Goal: Book appointment/travel/reservation

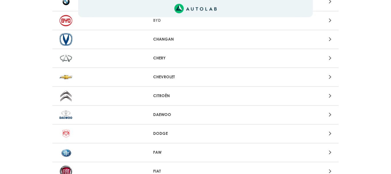
scroll to position [96, 0]
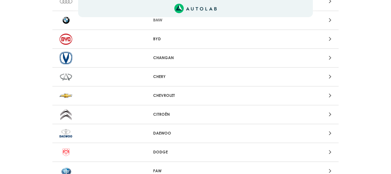
click at [171, 96] on p "CHEVROLET" at bounding box center [195, 96] width 85 height 6
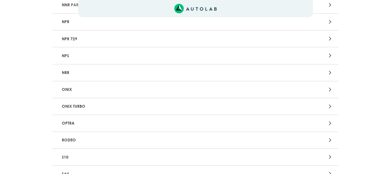
scroll to position [1094, 0]
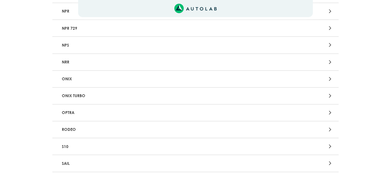
click at [146, 78] on p "ONIX" at bounding box center [148, 79] width 178 height 11
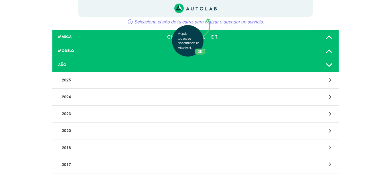
scroll to position [38, 0]
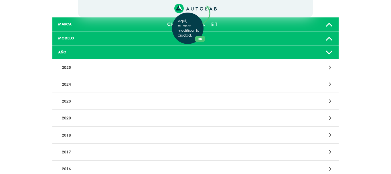
click at [126, 120] on div "Aquí, puedes modificar la ciudad. OK .aex,.bex{fill:none!important;stroke:#50c4…" at bounding box center [195, 49] width 391 height 174
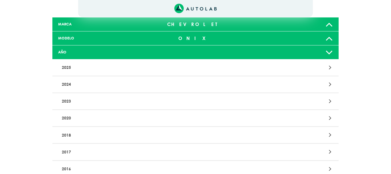
click at [68, 119] on p "2020" at bounding box center [148, 118] width 178 height 11
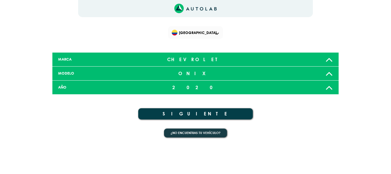
click at [146, 114] on button "SIGUIENTE" at bounding box center [195, 113] width 114 height 11
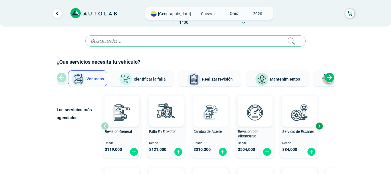
click at [217, 112] on img at bounding box center [210, 112] width 25 height 25
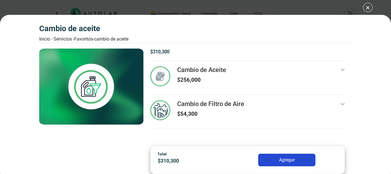
click at [285, 167] on div "Total $ 310,300 Agregar" at bounding box center [247, 160] width 195 height 28
click at [284, 163] on button "Agregar" at bounding box center [286, 160] width 57 height 13
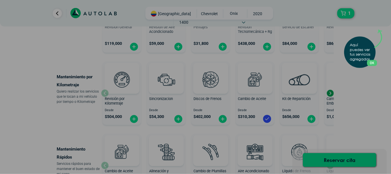
scroll to position [264, 0]
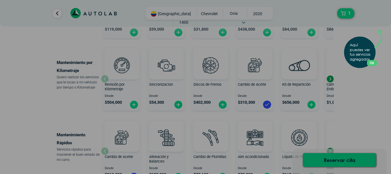
click at [374, 64] on button "OK" at bounding box center [371, 63] width 10 height 6
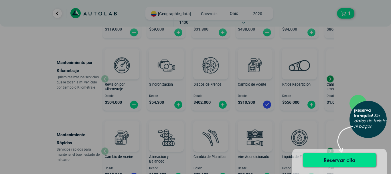
click at [345, 80] on div "× ¡Reserva tranquilo! Sin datos de tarjeta ni pagos" at bounding box center [195, 87] width 391 height 174
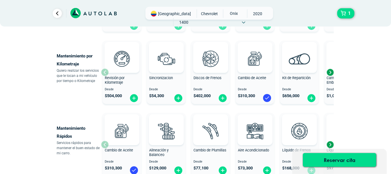
scroll to position [302, 0]
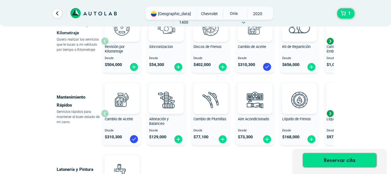
click at [330, 115] on div "Next slide" at bounding box center [329, 113] width 9 height 9
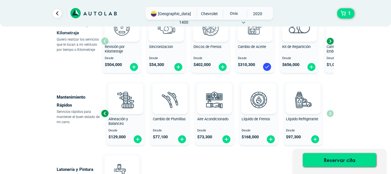
click at [330, 115] on div "Cambio de Aceite Desde $ 310,300 Alineación y Balanceo Desde $ 129,000 Cambio d…" at bounding box center [217, 113] width 232 height 68
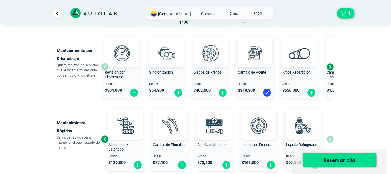
scroll to position [264, 0]
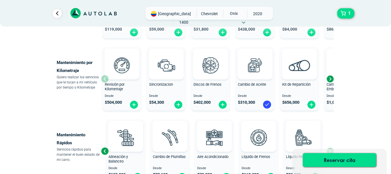
click at [330, 80] on div "Next slide" at bounding box center [329, 79] width 9 height 9
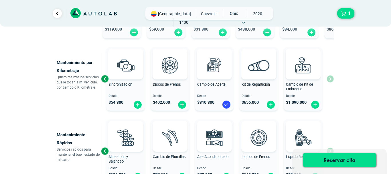
click at [330, 80] on div "Revisión por Kilometraje Desde $ 504,000 Sincronizacion Desde $ 54,300 Discos d…" at bounding box center [217, 79] width 232 height 68
click at [106, 79] on div "Previous slide" at bounding box center [104, 79] width 9 height 9
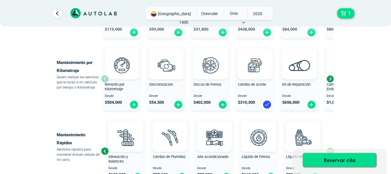
click at [106, 79] on div at bounding box center [121, 64] width 35 height 31
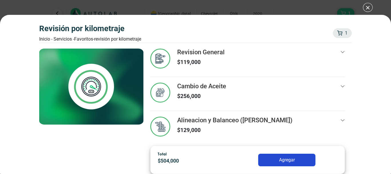
scroll to position [47, 0]
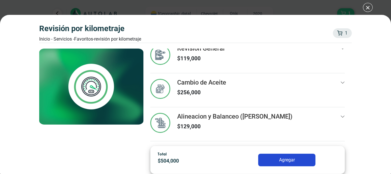
click at [285, 157] on button "Agregar" at bounding box center [286, 160] width 57 height 13
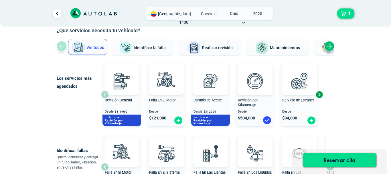
scroll to position [0, 0]
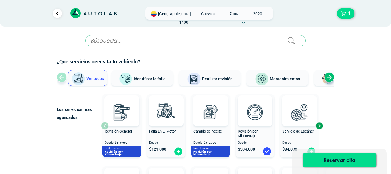
click at [149, 39] on input "text" at bounding box center [195, 40] width 220 height 11
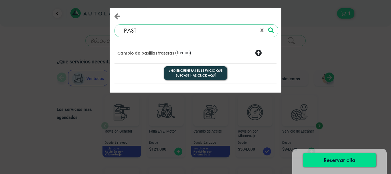
click at [138, 51] on p "Cambio de pastillas traseras" at bounding box center [145, 53] width 57 height 6
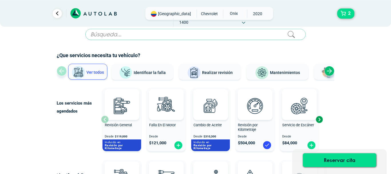
scroll to position [0, 0]
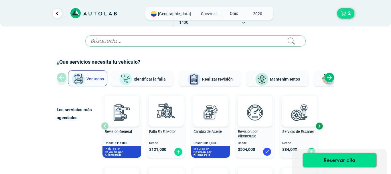
click at [159, 45] on input "text" at bounding box center [195, 40] width 220 height 11
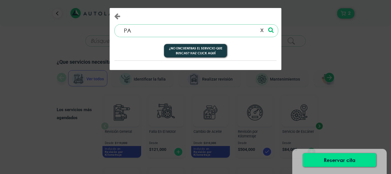
type input "P"
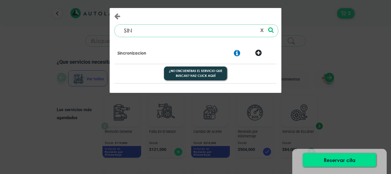
type input "SIN"
click at [154, 52] on div "Sincronizacion" at bounding box center [168, 53] width 110 height 8
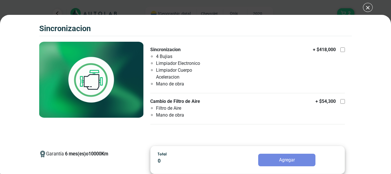
click at [343, 50] on div at bounding box center [342, 49] width 5 height 5
click at [343, 50] on input "Sincronizacion 4 Bujias Limpiador Electronico Limpiador Cuerpo Aceleracion Mano…" at bounding box center [342, 49] width 5 height 5
checkbox input "true"
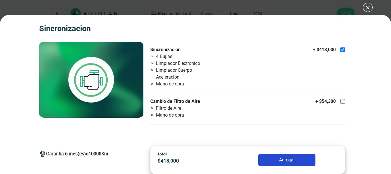
click at [340, 101] on div at bounding box center [342, 101] width 5 height 5
click at [340, 101] on input "Cambio de Filtro de Aire Filtro de Aire Mano de obra + $ 54,300" at bounding box center [342, 101] width 5 height 5
checkbox input "true"
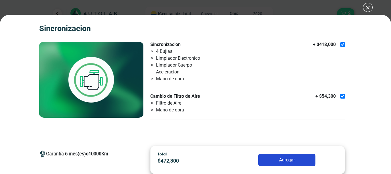
scroll to position [7, 0]
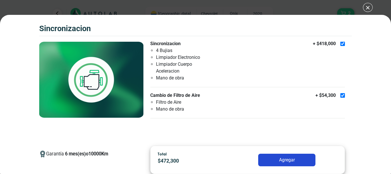
click at [278, 165] on button "Agregar" at bounding box center [286, 160] width 57 height 13
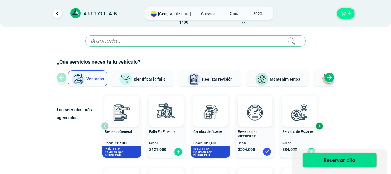
click at [346, 14] on button "4" at bounding box center [345, 13] width 17 height 10
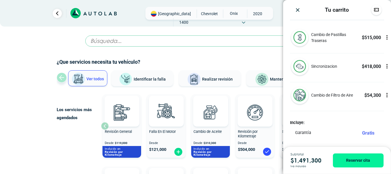
scroll to position [34, 0]
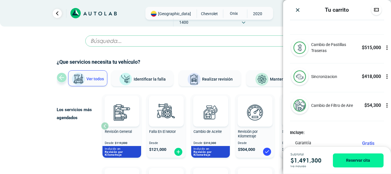
click at [387, 49] on icon at bounding box center [386, 49] width 1 height 1
click at [386, 50] on icon at bounding box center [386, 47] width 3 height 5
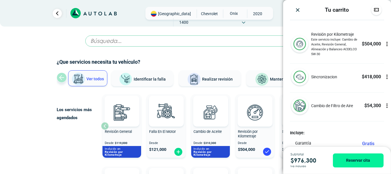
scroll to position [0, 0]
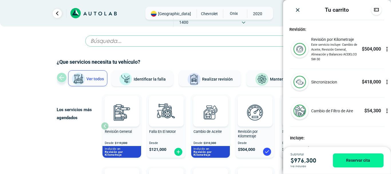
click at [62, 148] on div "Los servicios más agendados" at bounding box center [79, 126] width 44 height 68
click at [293, 10] on div at bounding box center [298, 10] width 16 height 6
click at [296, 8] on img "Close" at bounding box center [297, 10] width 6 height 6
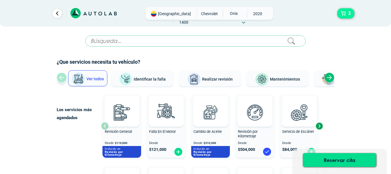
drag, startPoint x: 334, startPoint y: 8, endPoint x: 342, endPoint y: 13, distance: 9.0
click at [340, 11] on div "3" at bounding box center [304, 13] width 109 height 10
click at [346, 15] on button "3" at bounding box center [345, 13] width 17 height 10
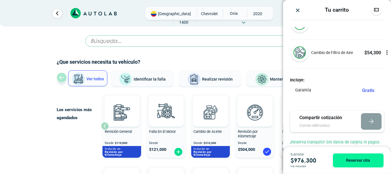
scroll to position [64, 0]
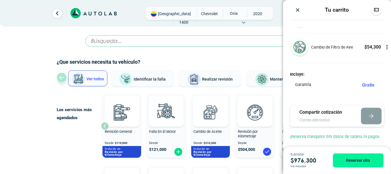
click at [324, 121] on input "email" at bounding box center [324, 120] width 51 height 6
type input "[EMAIL_ADDRESS][DOMAIN_NAME]"
click at [371, 116] on icon "button" at bounding box center [371, 116] width 4 height 0
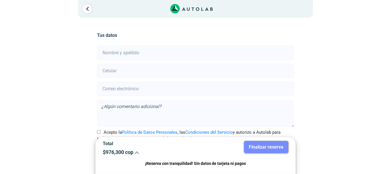
click at [168, 48] on input "text" at bounding box center [195, 53] width 196 height 14
type input "[PERSON_NAME]"
type input "3163295729"
click at [147, 90] on input "email" at bounding box center [195, 89] width 196 height 14
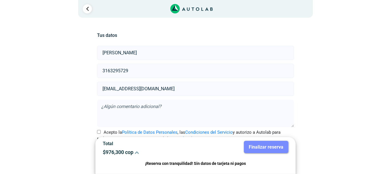
type input "[EMAIL_ADDRESS][DOMAIN_NAME]"
click at [137, 109] on textarea at bounding box center [195, 113] width 196 height 27
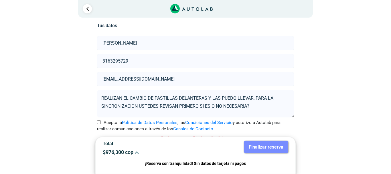
scroll to position [15, 0]
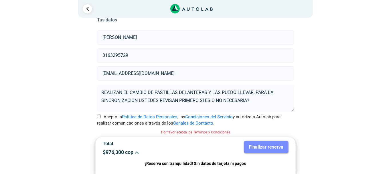
type textarea "REALIZAN EL CAMBIO DE PASTILLAS DELANTERAS Y LAS PUEDO LLEVAR, PARA LA SINCRONI…"
click at [99, 115] on input "Acepto la Política de Datos Personales , las Condiciones del Servicio y autoriz…" at bounding box center [99, 117] width 4 height 4
checkbox input "true"
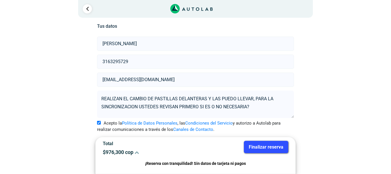
scroll to position [8, 0]
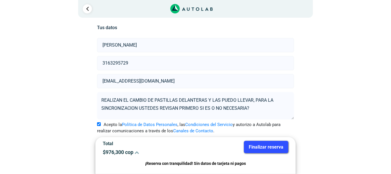
click at [253, 151] on button "Finalizar reserva" at bounding box center [266, 147] width 44 height 12
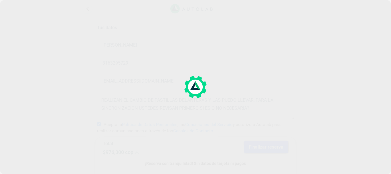
scroll to position [0, 0]
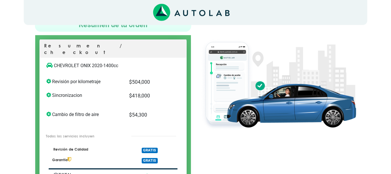
scroll to position [75, 0]
